Goal: Task Accomplishment & Management: Use online tool/utility

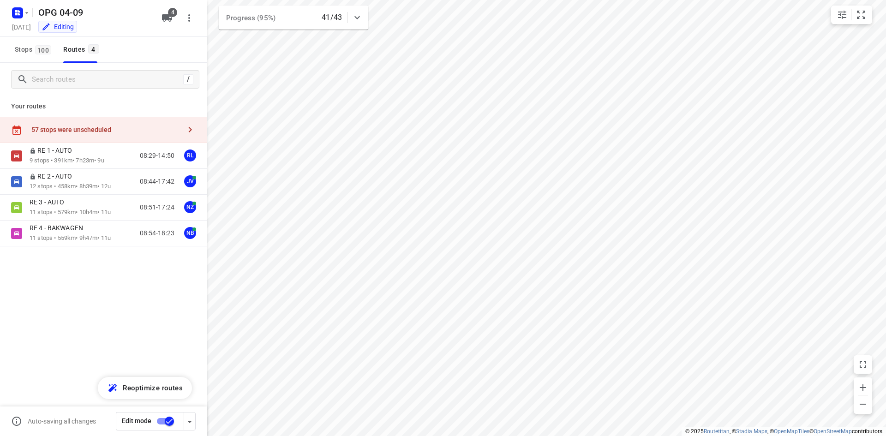
click at [33, 47] on span "Stops 100" at bounding box center [34, 50] width 39 height 12
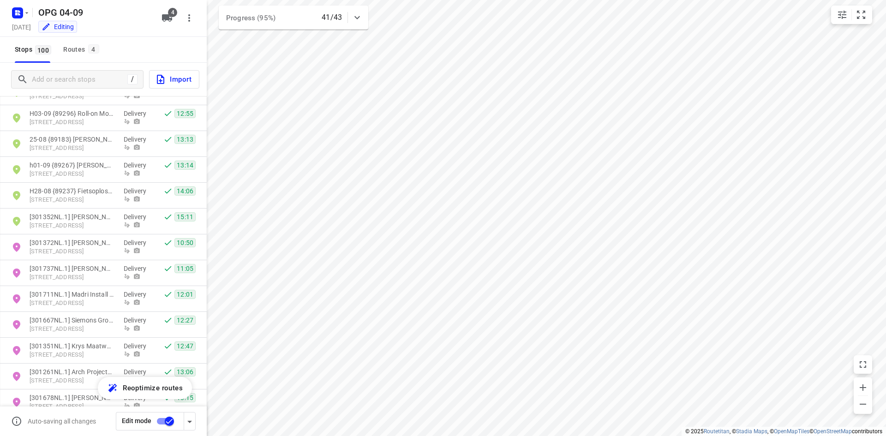
scroll to position [2215, 0]
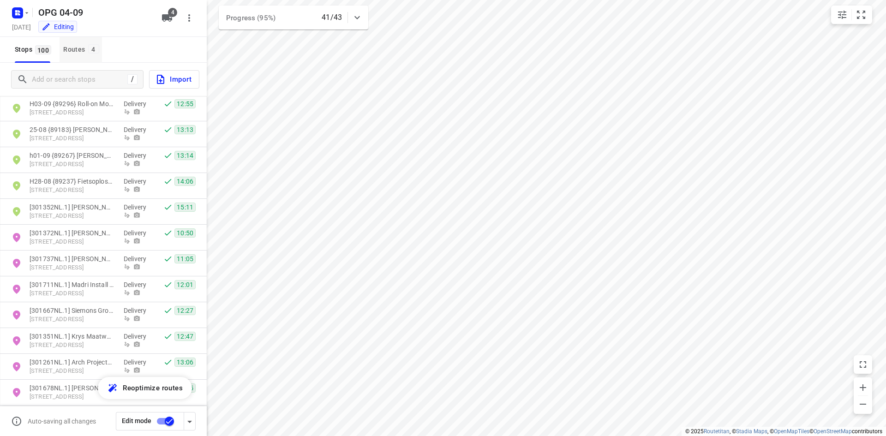
click at [80, 50] on div "Routes 4" at bounding box center [82, 50] width 38 height 12
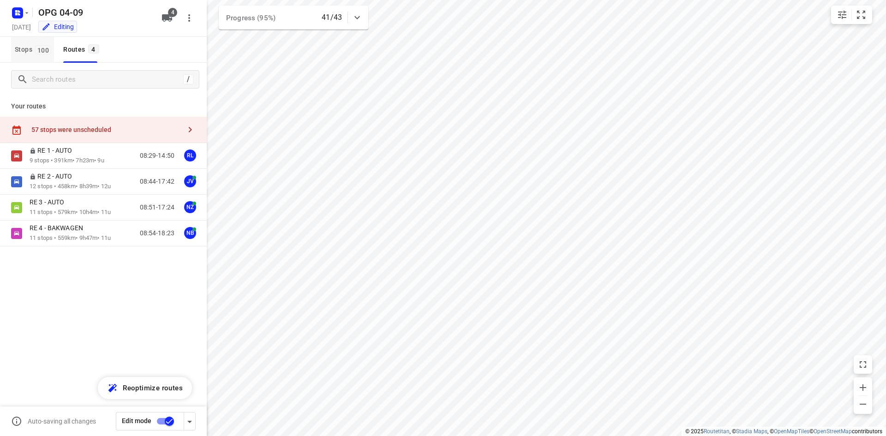
click at [31, 56] on button "Stops 100" at bounding box center [32, 50] width 43 height 26
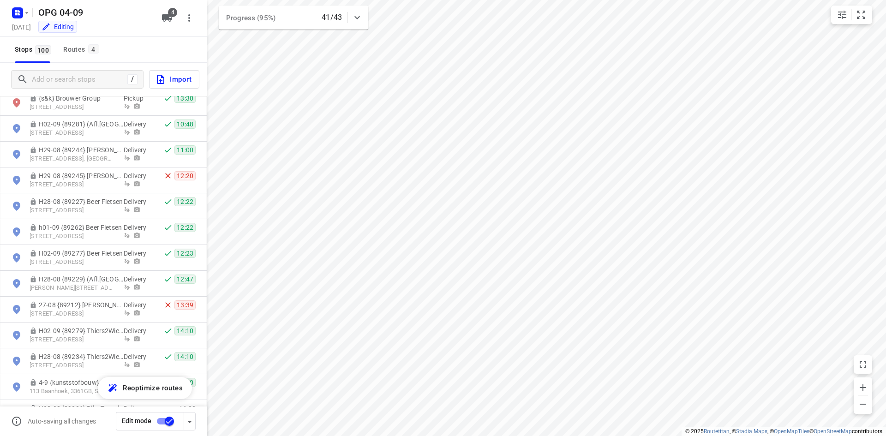
scroll to position [1717, 0]
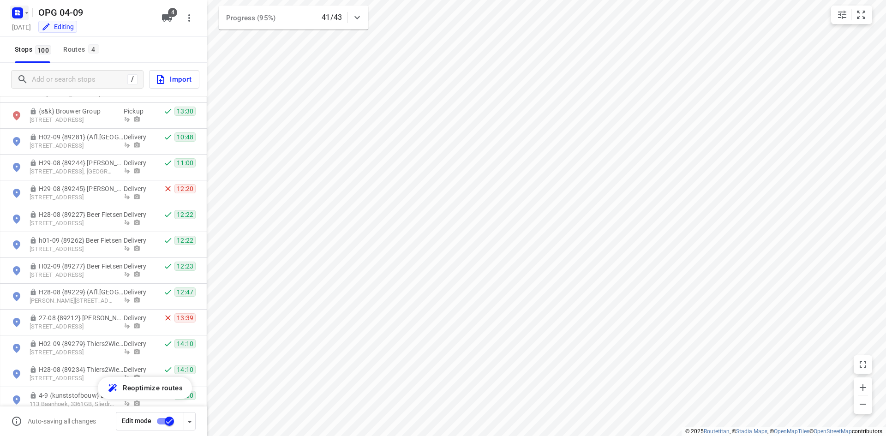
click at [20, 13] on rect "button" at bounding box center [17, 12] width 11 height 11
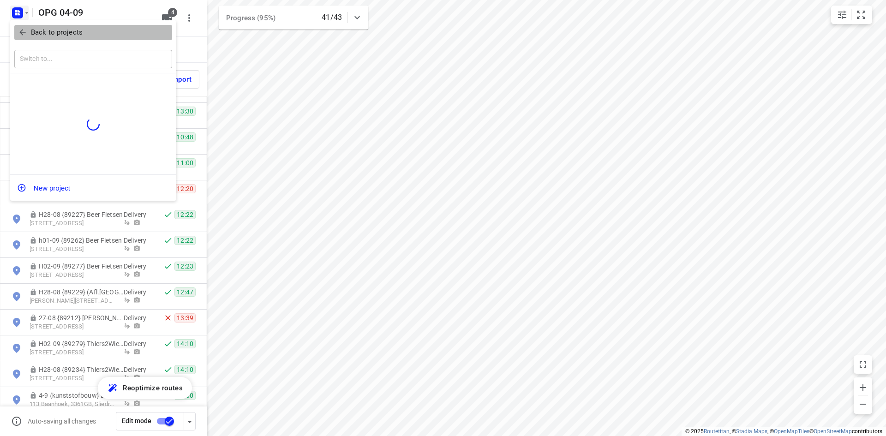
click at [22, 37] on span "Back to projects" at bounding box center [93, 32] width 150 height 11
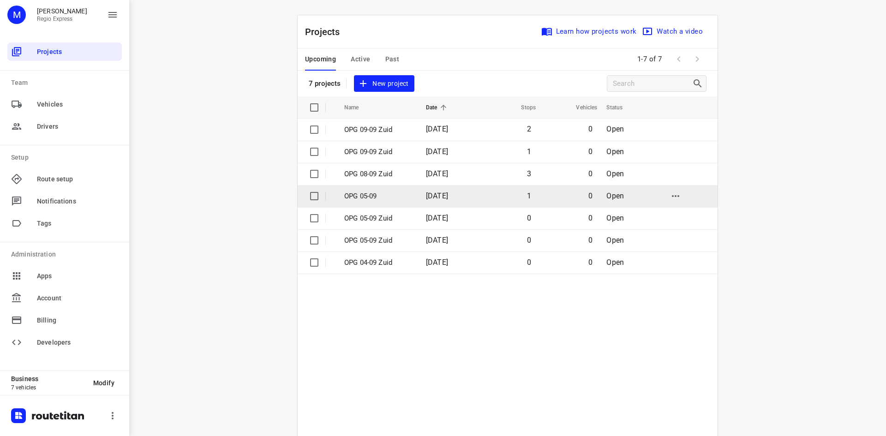
click at [380, 195] on p "OPG 05-09" at bounding box center [378, 196] width 68 height 11
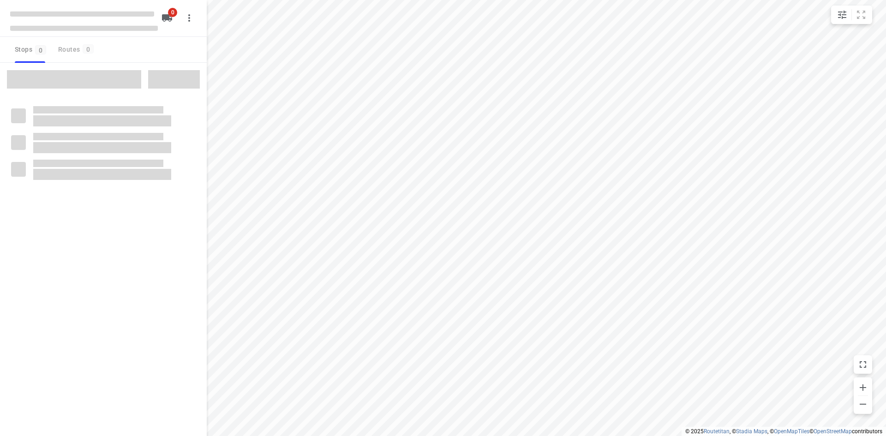
type input "distance"
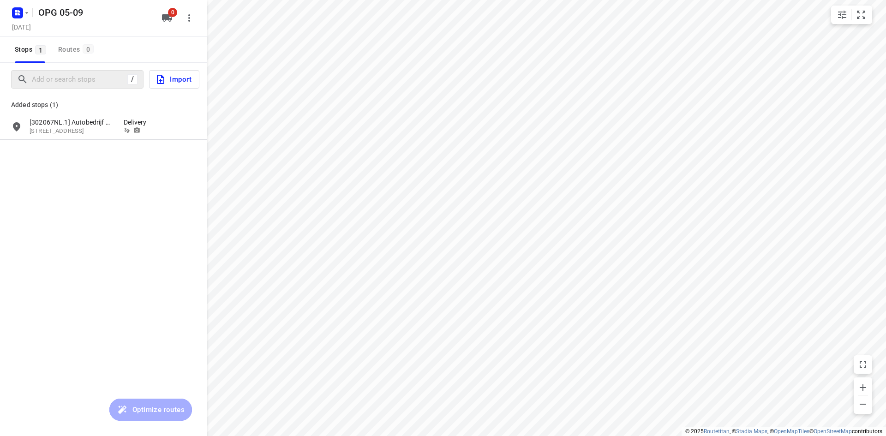
click at [54, 87] on div "/" at bounding box center [77, 79] width 132 height 18
click at [54, 83] on input "Add or search stops" at bounding box center [79, 79] width 95 height 14
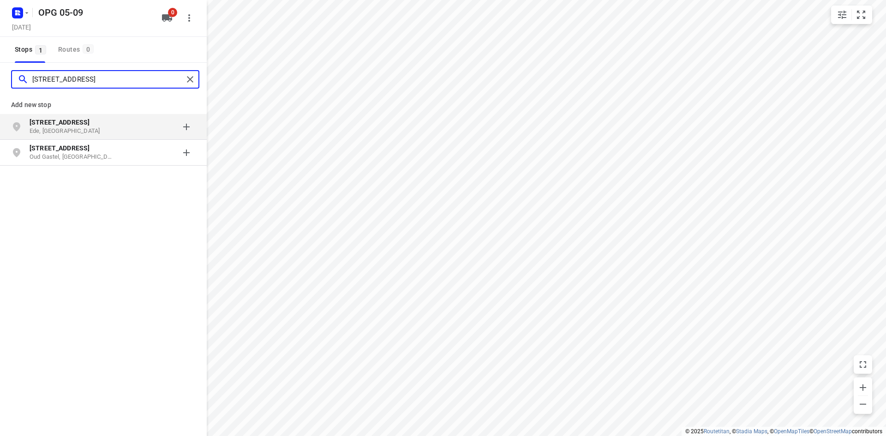
type input "[STREET_ADDRESS]"
click at [59, 125] on b "[STREET_ADDRESS]" at bounding box center [60, 122] width 60 height 7
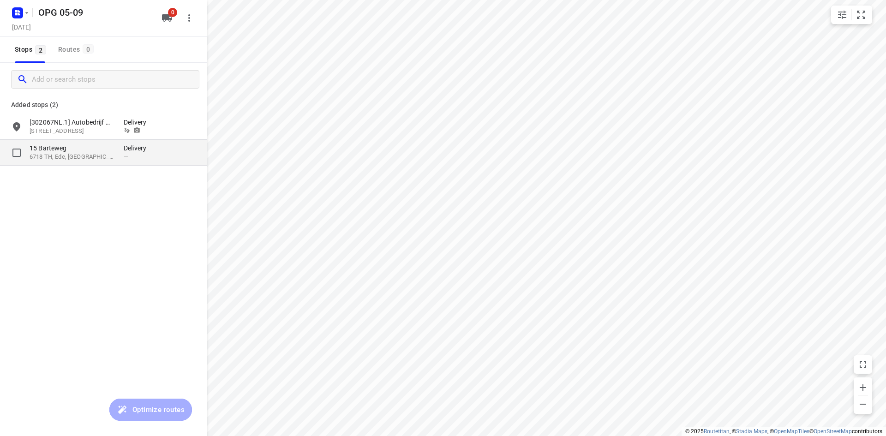
click at [78, 157] on p "6718 TH, Ede, [GEOGRAPHIC_DATA]" at bounding box center [72, 157] width 85 height 9
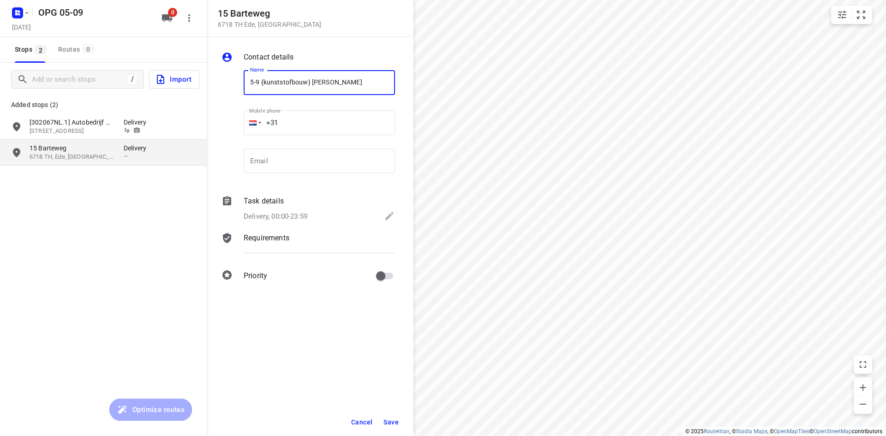
type input "5-9 {kunststofbouw} [PERSON_NAME]"
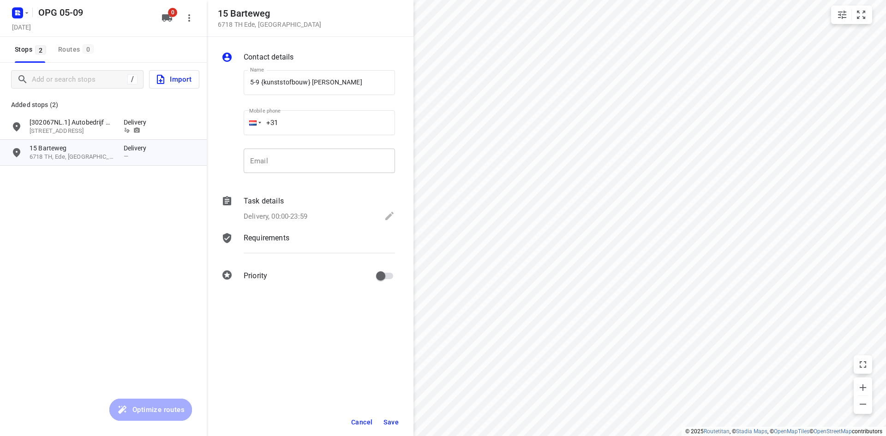
click at [342, 156] on input "email" at bounding box center [319, 161] width 151 height 25
paste input "[PERSON_NAME][EMAIL_ADDRESS][DOMAIN_NAME]"
type input "[PERSON_NAME][EMAIL_ADDRESS][DOMAIN_NAME]"
click at [325, 126] on input "+31" at bounding box center [319, 122] width 151 height 25
type input "[PHONE_NUMBER]"
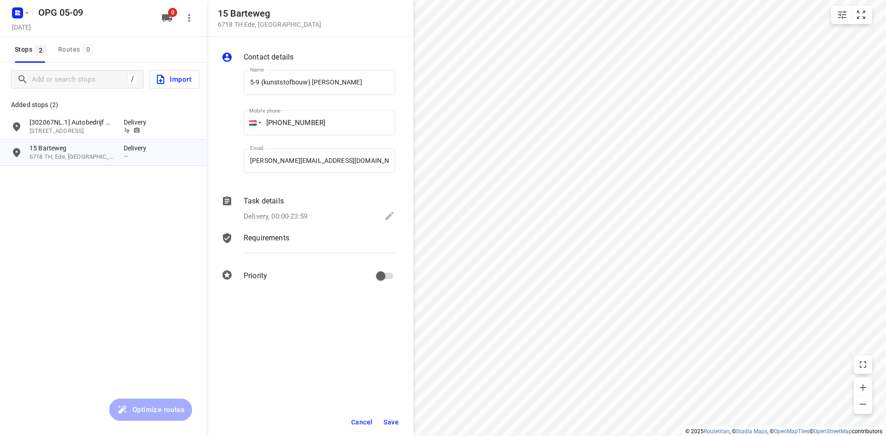
click at [304, 209] on div "Task details Delivery, 00:00-23:59" at bounding box center [319, 209] width 155 height 31
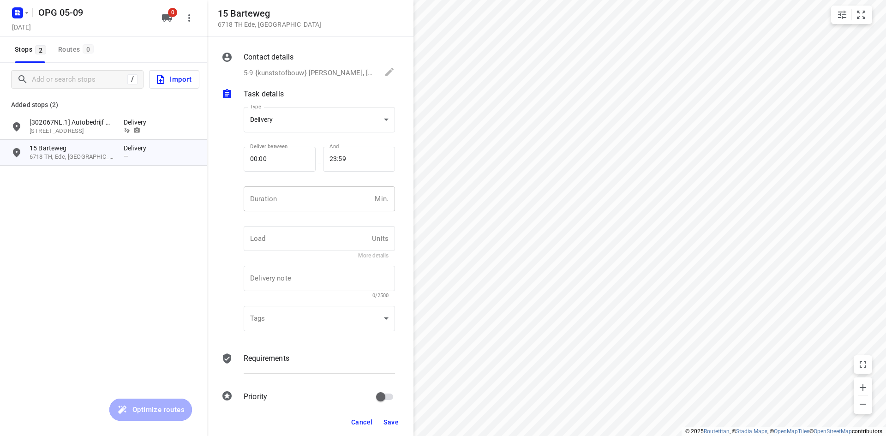
click at [314, 205] on input "number" at bounding box center [307, 198] width 127 height 25
type input "10"
type input "1"
click at [249, 352] on div "Requirements" at bounding box center [319, 366] width 155 height 31
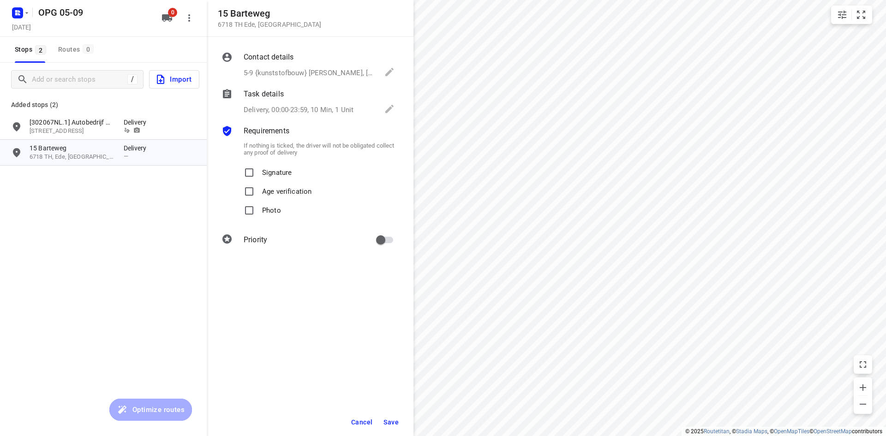
click at [270, 169] on p "Signature" at bounding box center [277, 169] width 30 height 13
click at [258, 169] on input "Signature" at bounding box center [249, 172] width 18 height 18
checkbox input "true"
click at [274, 206] on p "Photo" at bounding box center [271, 207] width 19 height 13
click at [258, 206] on input "Photo" at bounding box center [249, 210] width 18 height 18
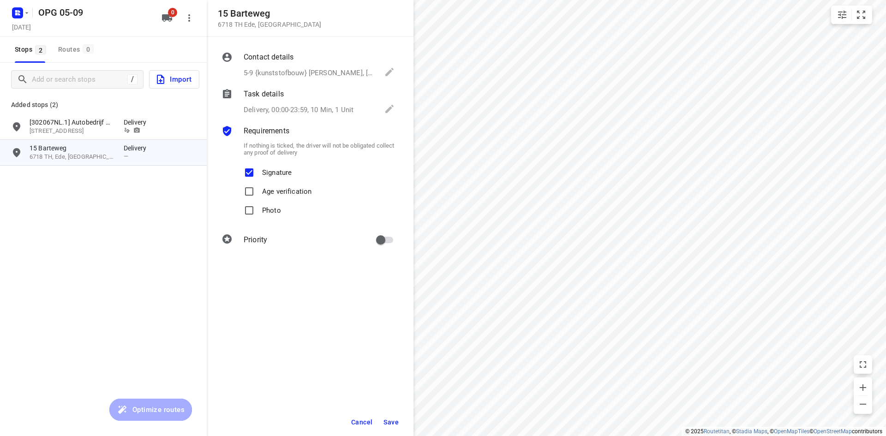
checkbox input "true"
click at [385, 241] on input "primary checkbox" at bounding box center [380, 240] width 53 height 18
checkbox input "true"
click at [394, 419] on span "Save" at bounding box center [390, 422] width 15 height 7
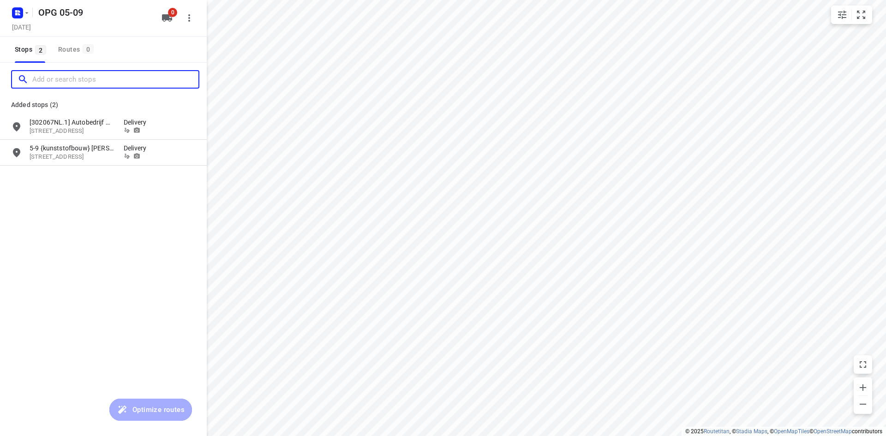
click at [63, 82] on input "Add or search stops" at bounding box center [115, 79] width 166 height 14
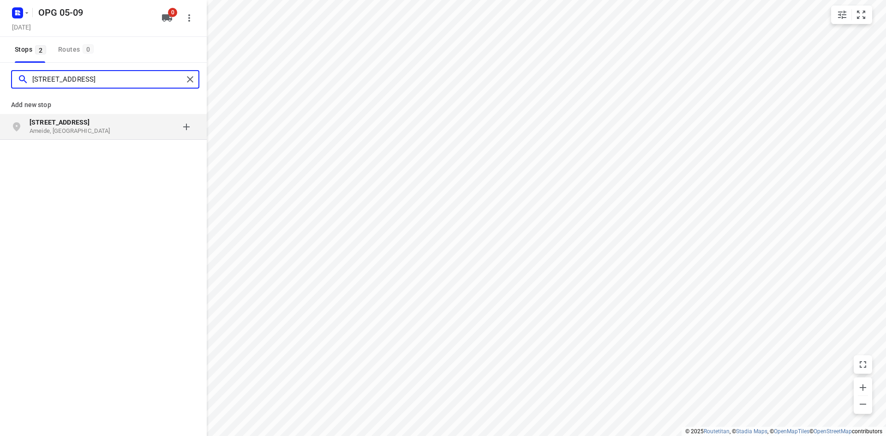
type input "[STREET_ADDRESS]"
click at [78, 118] on p "[STREET_ADDRESS]" at bounding box center [72, 122] width 85 height 9
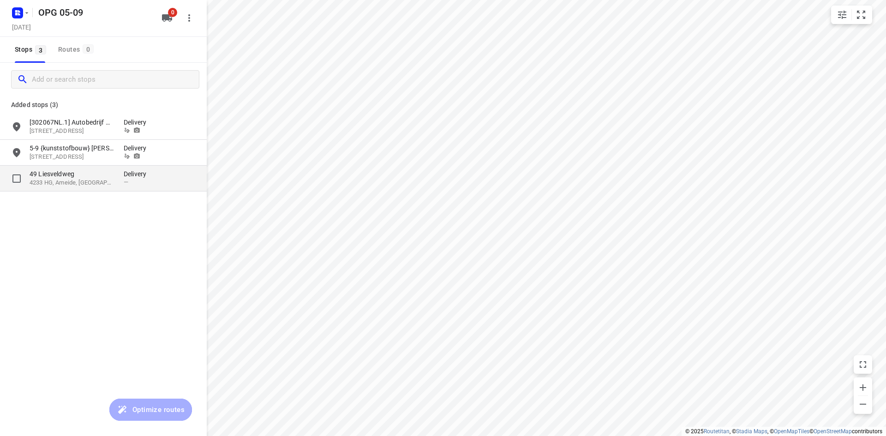
click at [64, 178] on p "49 Liesveldweg" at bounding box center [72, 173] width 85 height 9
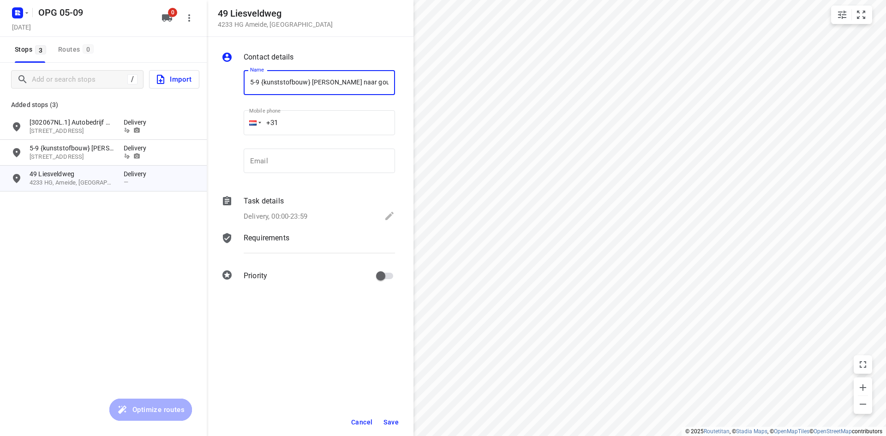
type input "5-9 {kunststofbouw} [PERSON_NAME] naar goud"
drag, startPoint x: 297, startPoint y: 159, endPoint x: 210, endPoint y: 157, distance: 87.2
click at [297, 159] on input "email" at bounding box center [319, 161] width 151 height 25
paste input "[EMAIL_ADDRESS][DOMAIN_NAME]"
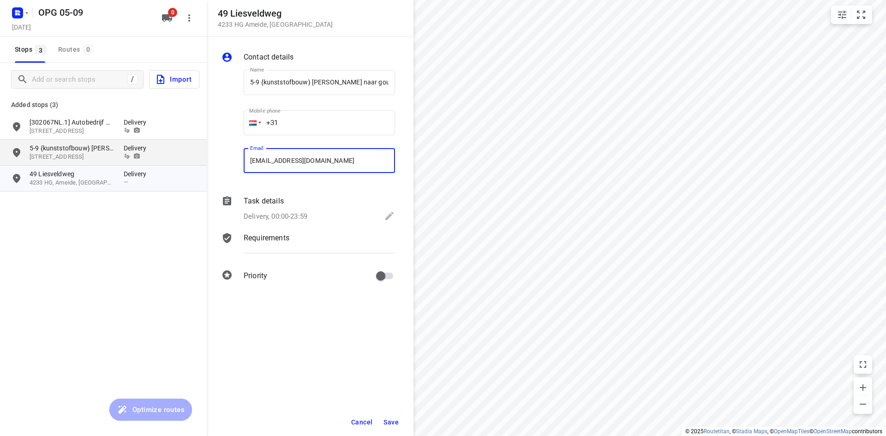
type input "[EMAIL_ADDRESS][DOMAIN_NAME]"
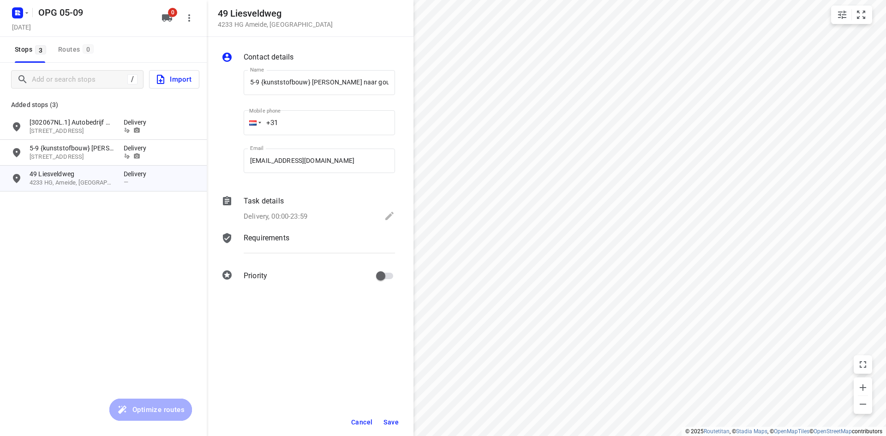
click at [305, 134] on input "+31" at bounding box center [319, 122] width 151 height 25
click at [351, 129] on input "+31" at bounding box center [319, 122] width 151 height 25
click at [283, 213] on p "Delivery, 00:00-23:59" at bounding box center [276, 216] width 64 height 11
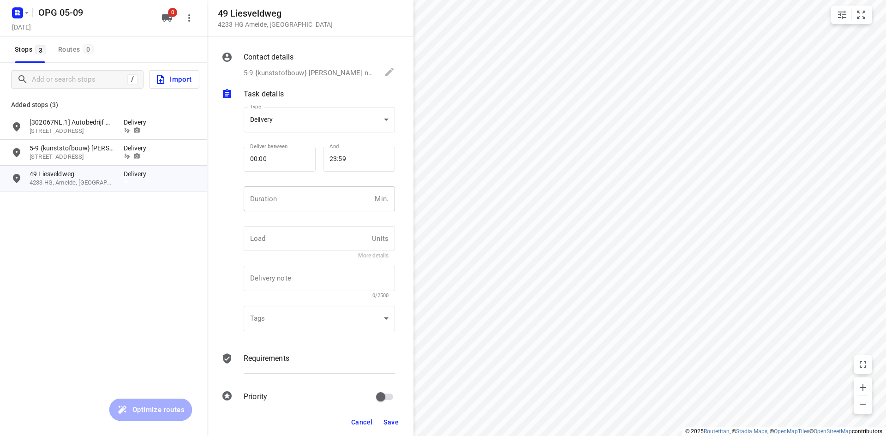
click at [286, 209] on input "number" at bounding box center [307, 198] width 127 height 25
type input "10"
click at [323, 242] on input "text" at bounding box center [306, 238] width 125 height 25
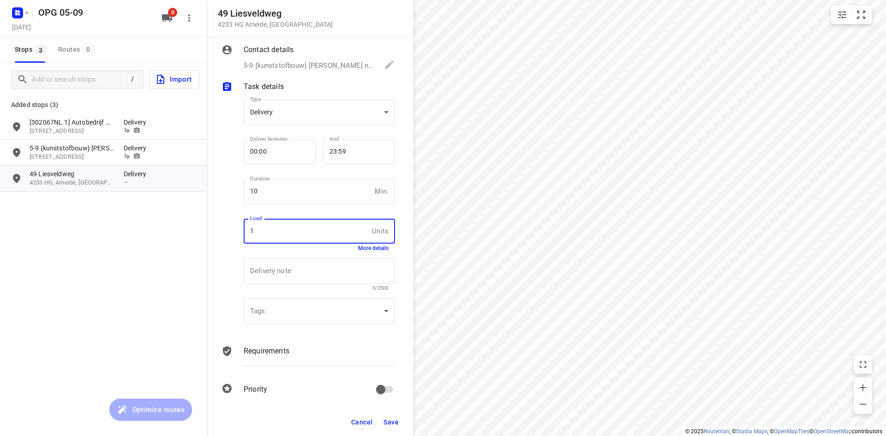
scroll to position [12, 0]
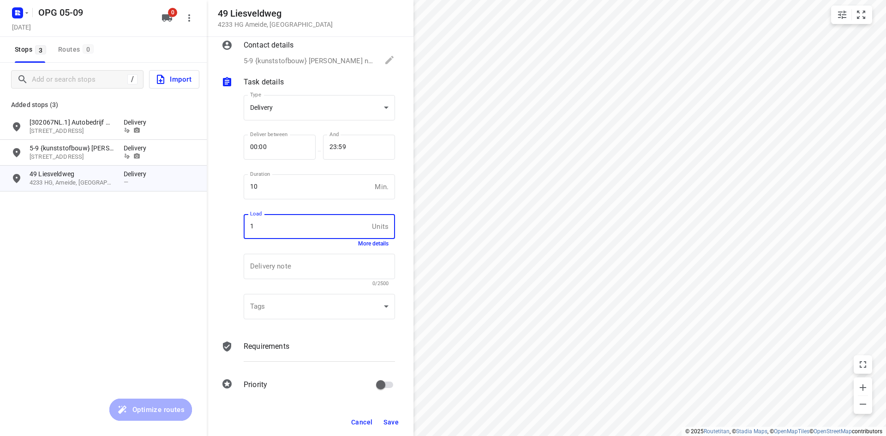
type input "1"
click at [279, 340] on div "Requirements" at bounding box center [319, 354] width 155 height 31
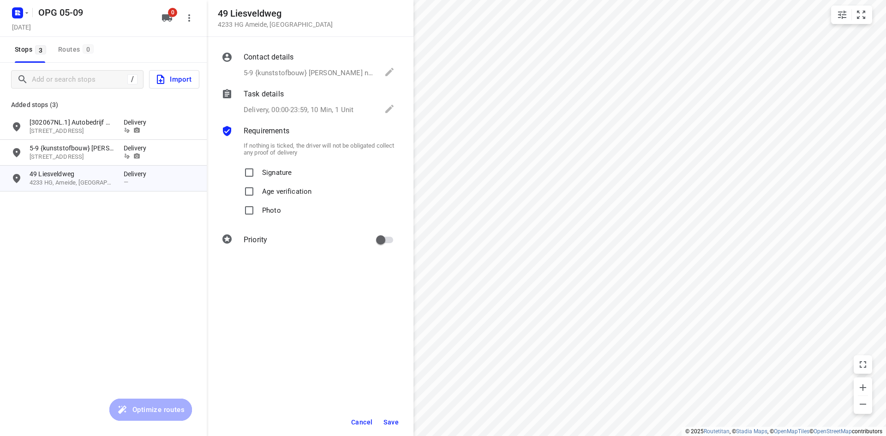
scroll to position [0, 0]
click at [253, 180] on input "Signature" at bounding box center [249, 172] width 18 height 18
checkbox input "true"
click at [249, 211] on input "Photo" at bounding box center [249, 210] width 18 height 18
checkbox input "true"
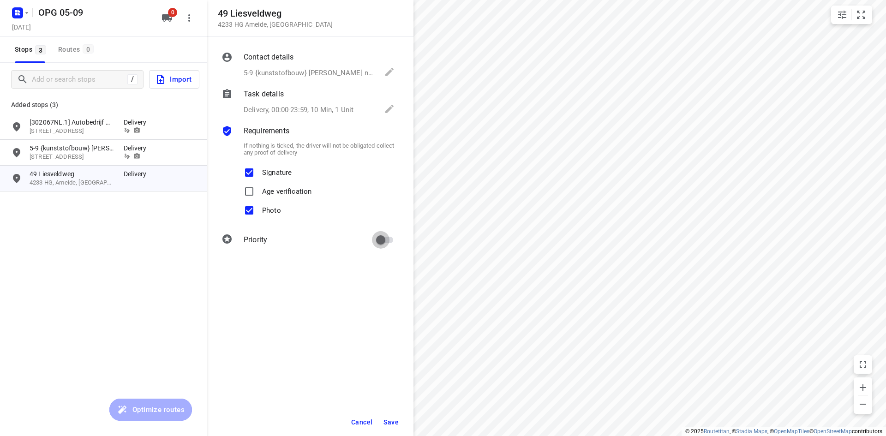
click at [379, 242] on input "primary checkbox" at bounding box center [380, 240] width 53 height 18
checkbox input "true"
click at [398, 426] on button "Save" at bounding box center [391, 422] width 23 height 17
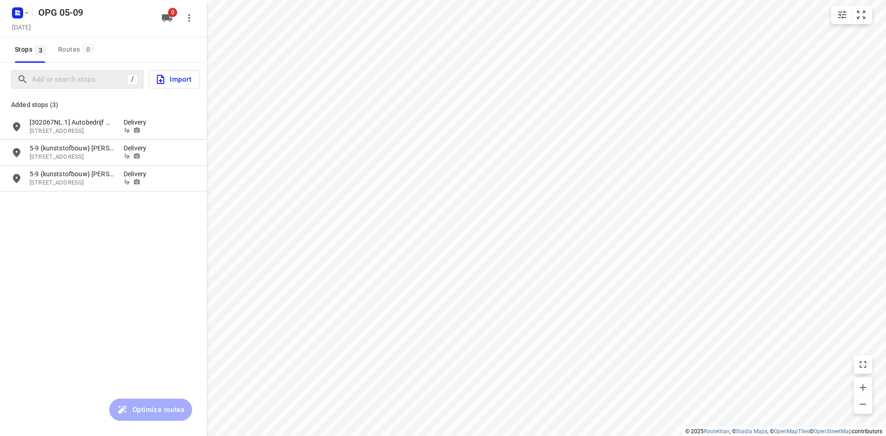
click at [89, 87] on div "/" at bounding box center [77, 79] width 132 height 18
click at [89, 80] on input "Add or search stops" at bounding box center [115, 79] width 166 height 14
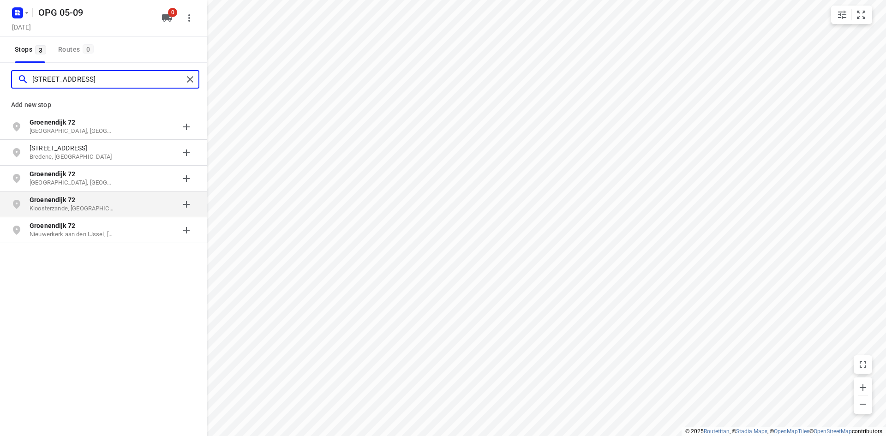
type input "[STREET_ADDRESS]"
click at [88, 205] on p "Kloosterzande, [GEOGRAPHIC_DATA]" at bounding box center [72, 208] width 85 height 9
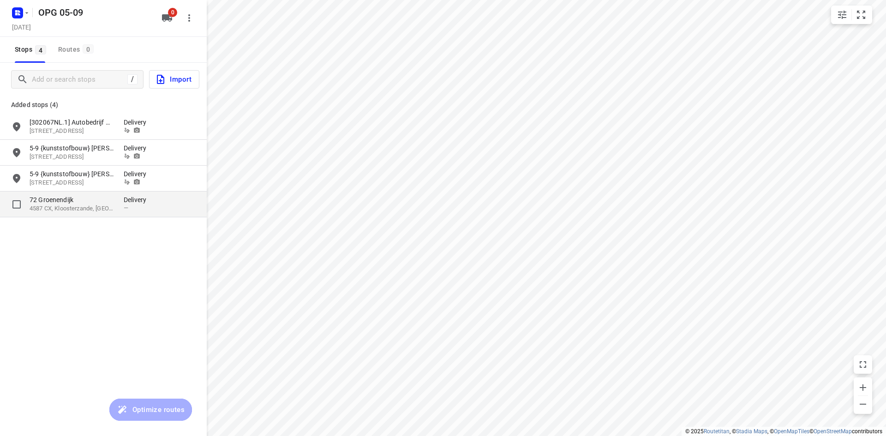
click at [118, 209] on div "[STREET_ADDRESS]" at bounding box center [77, 204] width 94 height 18
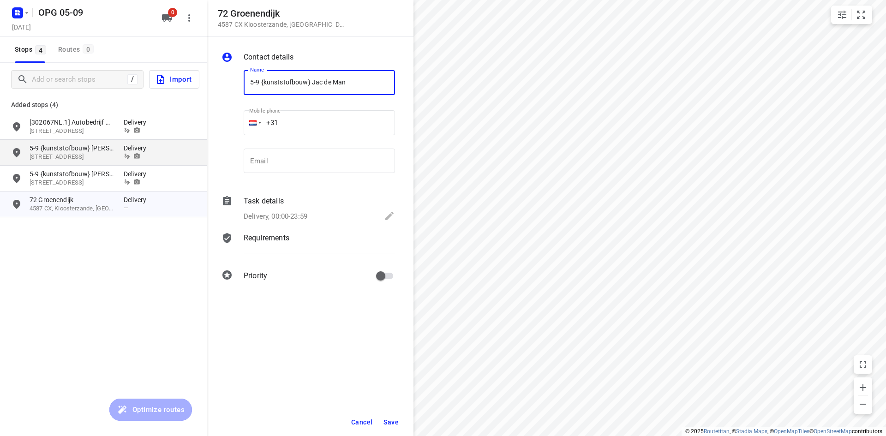
type input "5-9 {kunststofbouw} Jac de Man"
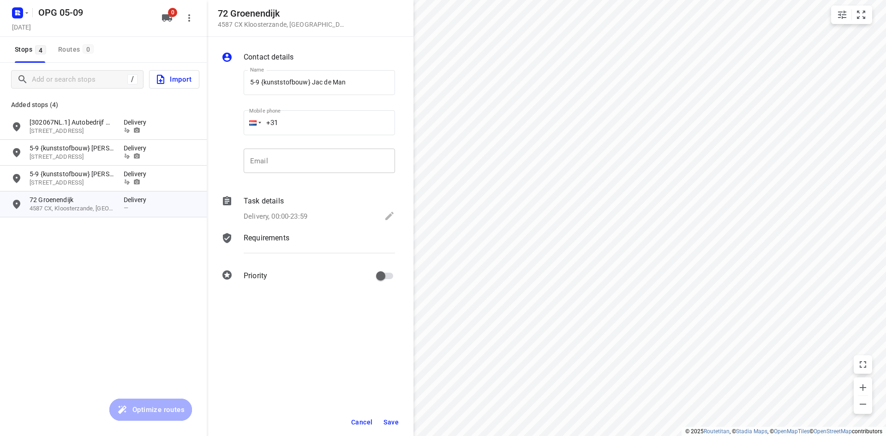
drag, startPoint x: 308, startPoint y: 159, endPoint x: 257, endPoint y: 167, distance: 51.8
click at [308, 159] on input "email" at bounding box center [319, 161] width 151 height 25
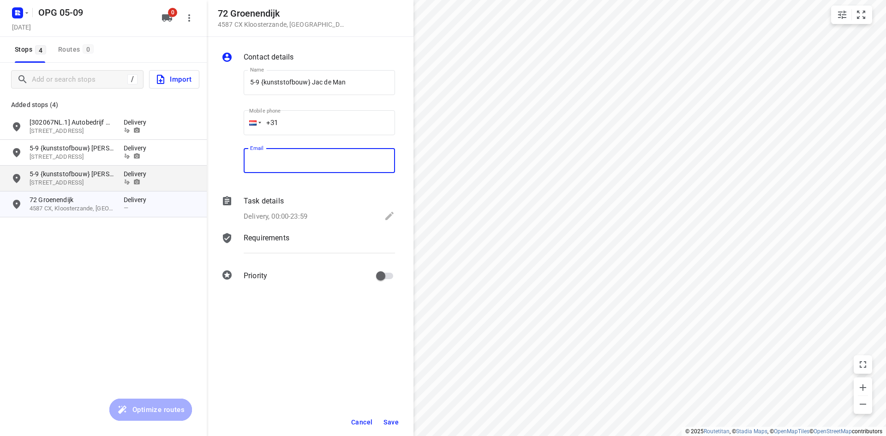
paste input "[EMAIL_ADDRESS][DOMAIN_NAME]"
type input "[EMAIL_ADDRESS][DOMAIN_NAME]"
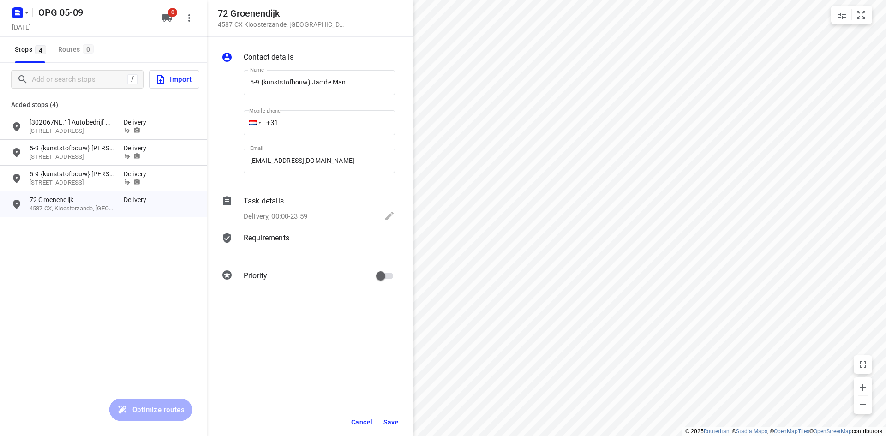
click at [290, 121] on input "+31" at bounding box center [319, 122] width 151 height 25
type input "[PHONE_NUMBER]"
click at [290, 220] on p "Delivery, 00:00-23:59" at bounding box center [276, 216] width 64 height 11
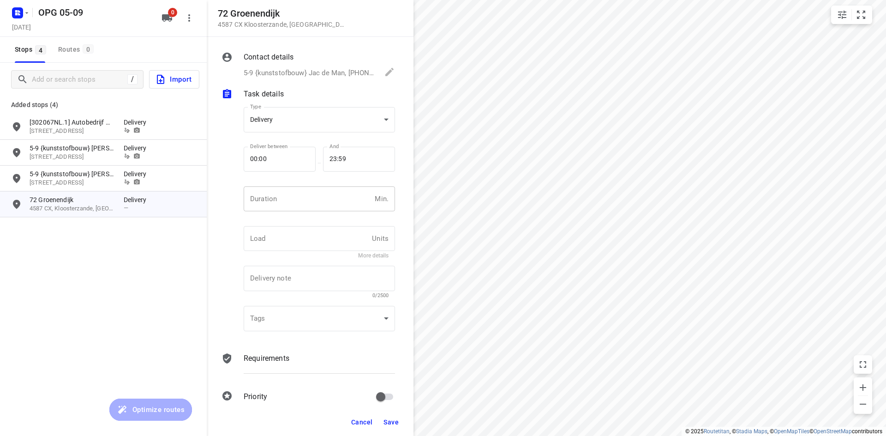
click at [292, 195] on input "number" at bounding box center [307, 198] width 127 height 25
type input "10"
type input "1"
click at [279, 366] on div "Requirements" at bounding box center [319, 366] width 155 height 31
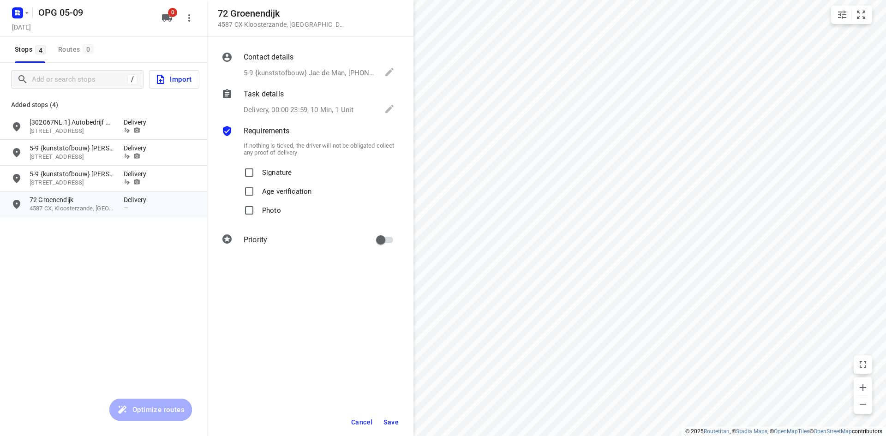
click at [258, 174] on label "Signature" at bounding box center [266, 172] width 52 height 19
click at [258, 174] on input "Signature" at bounding box center [249, 172] width 18 height 18
checkbox input "true"
click at [255, 209] on input "Photo" at bounding box center [249, 210] width 18 height 18
checkbox input "true"
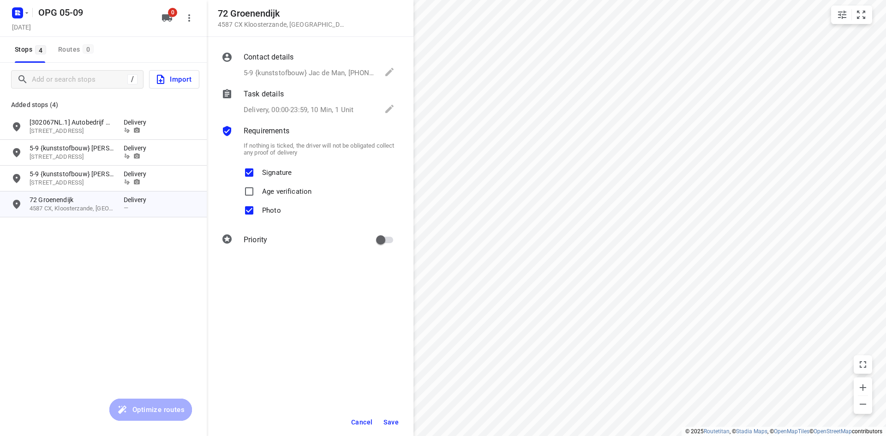
click at [387, 240] on input "primary checkbox" at bounding box center [380, 240] width 53 height 18
checkbox input "true"
click at [387, 421] on span "Save" at bounding box center [390, 422] width 15 height 7
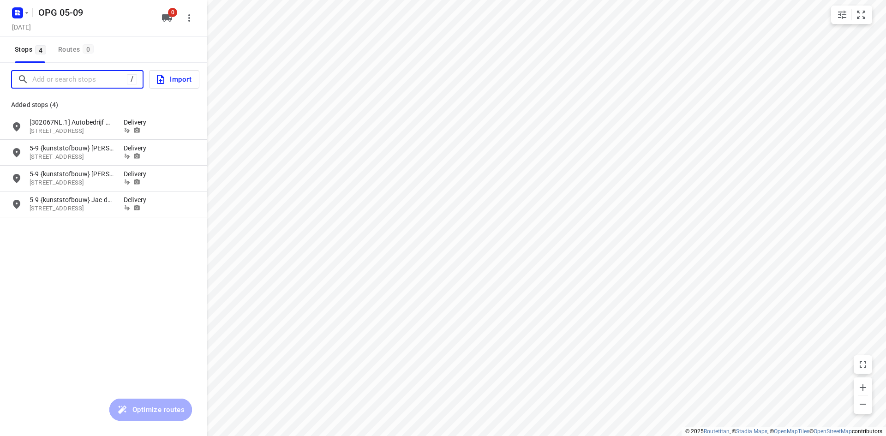
click at [72, 79] on input "Add or search stops" at bounding box center [79, 79] width 95 height 14
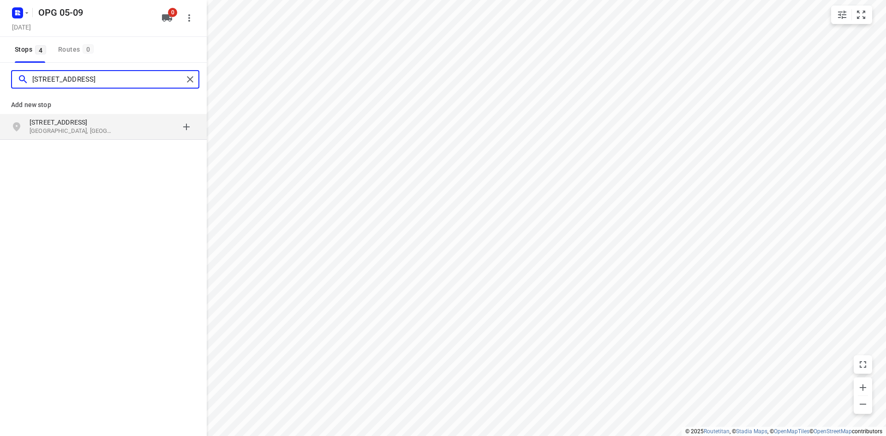
type input "[STREET_ADDRESS]"
click at [99, 128] on p "[GEOGRAPHIC_DATA], [GEOGRAPHIC_DATA]" at bounding box center [72, 131] width 85 height 9
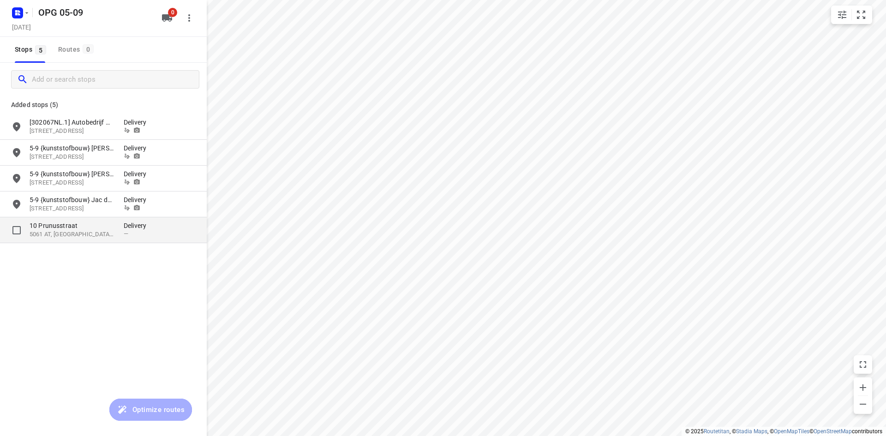
click at [89, 234] on p "5061 AT, [GEOGRAPHIC_DATA], [GEOGRAPHIC_DATA]" at bounding box center [72, 234] width 85 height 9
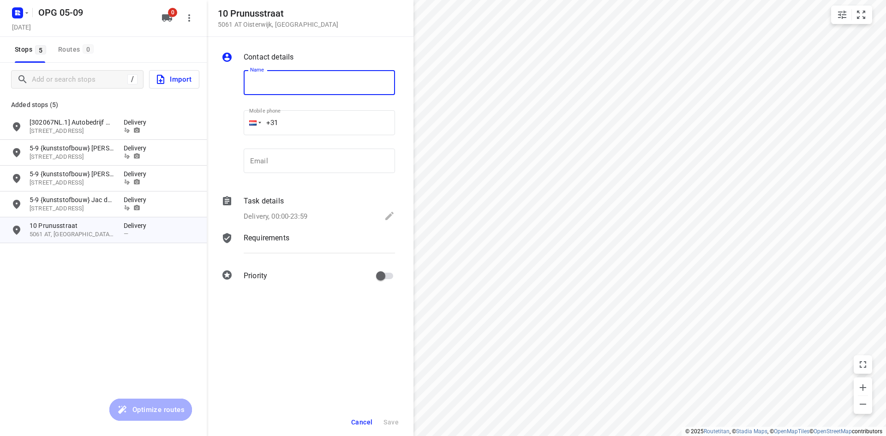
type input "{"
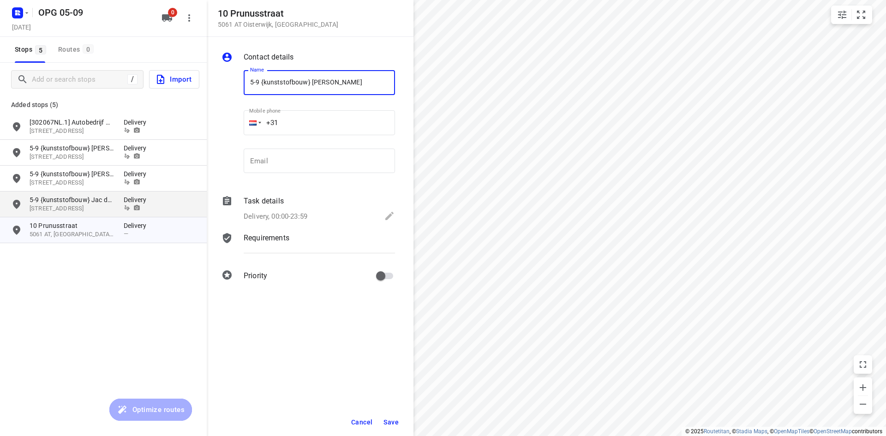
type input "5-9 {kunststofbouw} [PERSON_NAME]"
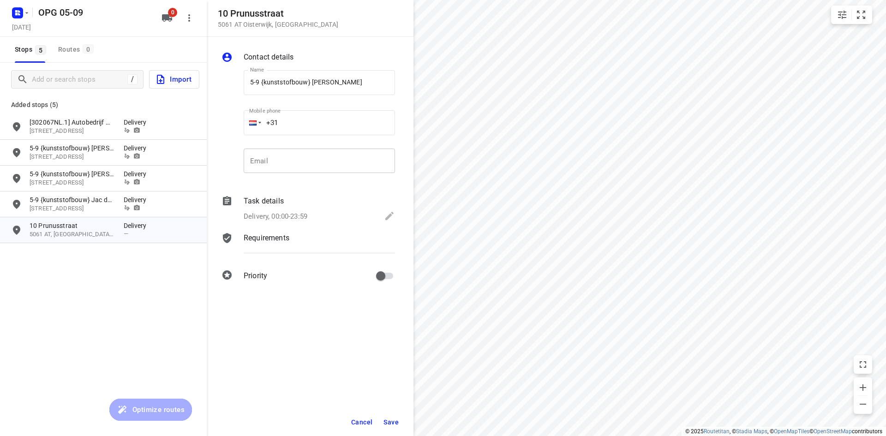
click at [326, 154] on input "email" at bounding box center [319, 161] width 151 height 25
paste input "[EMAIL_ADDRESS][DOMAIN_NAME]"
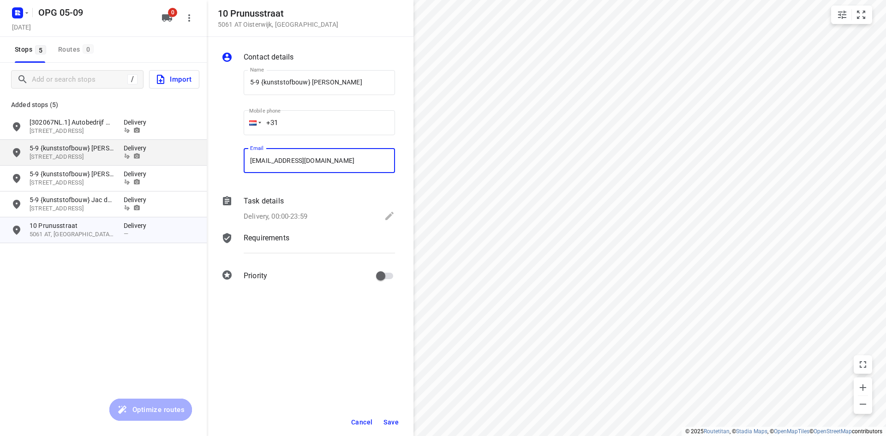
type input "[EMAIL_ADDRESS][DOMAIN_NAME]"
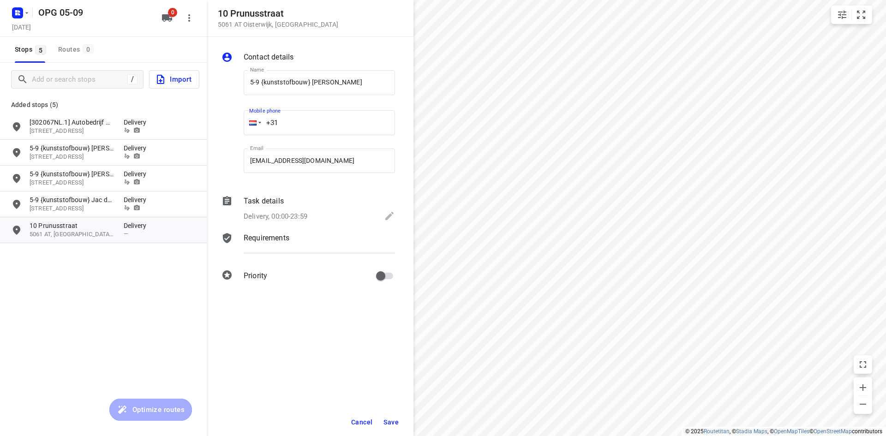
click at [337, 126] on input "+31" at bounding box center [319, 122] width 151 height 25
click at [285, 215] on p "Delivery, 00:00-23:59" at bounding box center [276, 216] width 64 height 11
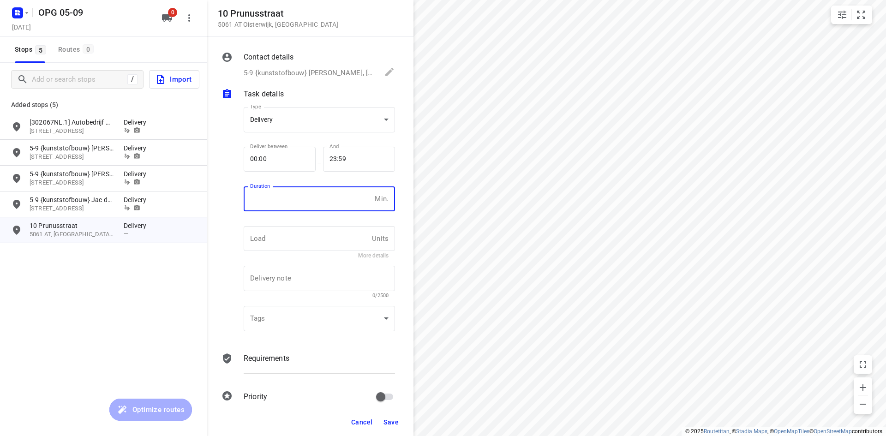
click at [304, 203] on input "number" at bounding box center [307, 198] width 127 height 25
type input "10"
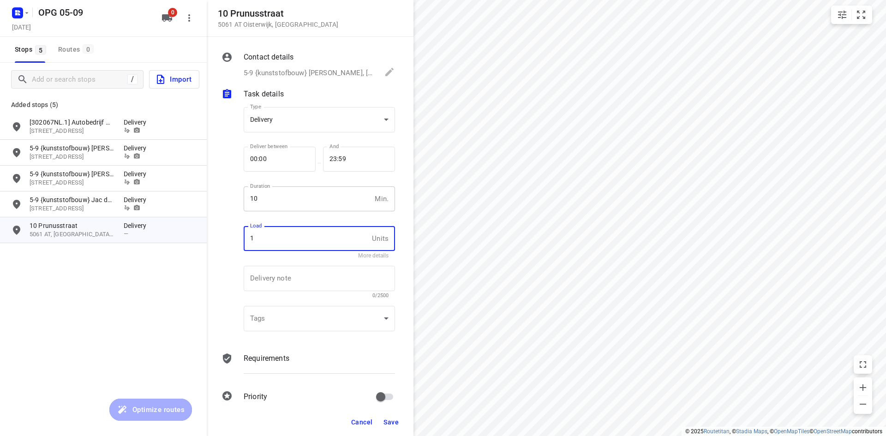
type input "1"
click at [252, 364] on p "Requirements" at bounding box center [267, 358] width 46 height 11
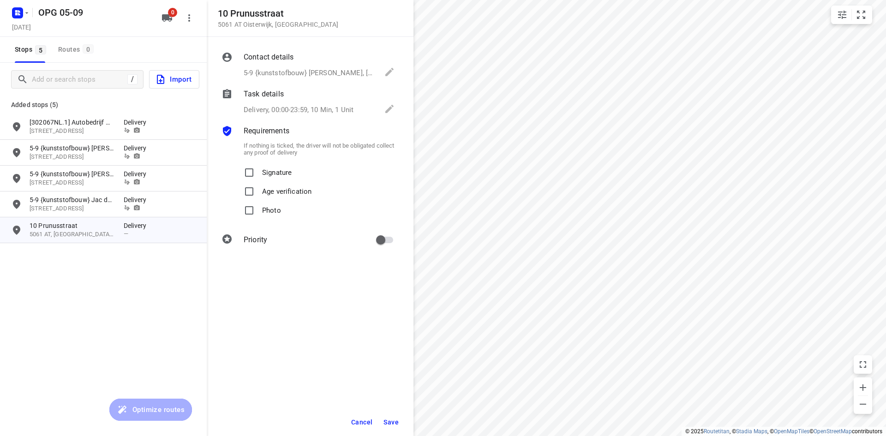
click at [271, 173] on p "Signature" at bounding box center [277, 169] width 30 height 13
click at [258, 173] on input "Signature" at bounding box center [249, 172] width 18 height 18
checkbox input "true"
click at [262, 213] on p "Photo" at bounding box center [271, 207] width 19 height 13
click at [258, 213] on input "Photo" at bounding box center [249, 210] width 18 height 18
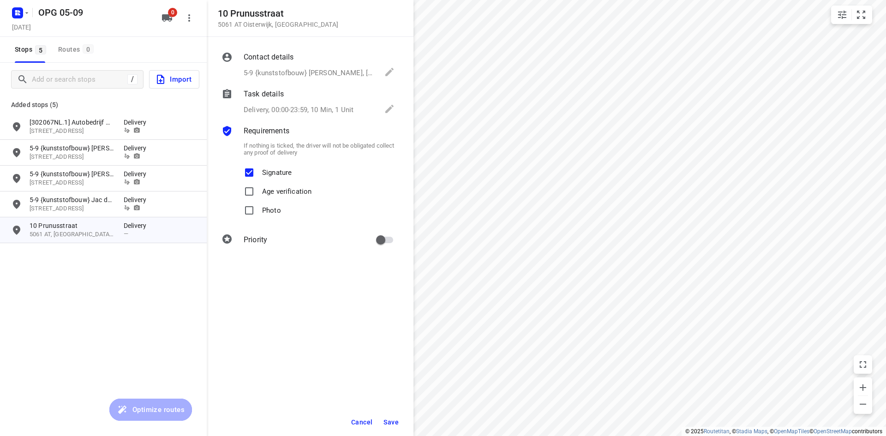
checkbox input "true"
click at [392, 237] on input "primary checkbox" at bounding box center [380, 240] width 53 height 18
checkbox input "true"
click at [384, 425] on span "Save" at bounding box center [390, 422] width 15 height 7
